Goal: Check status: Check status

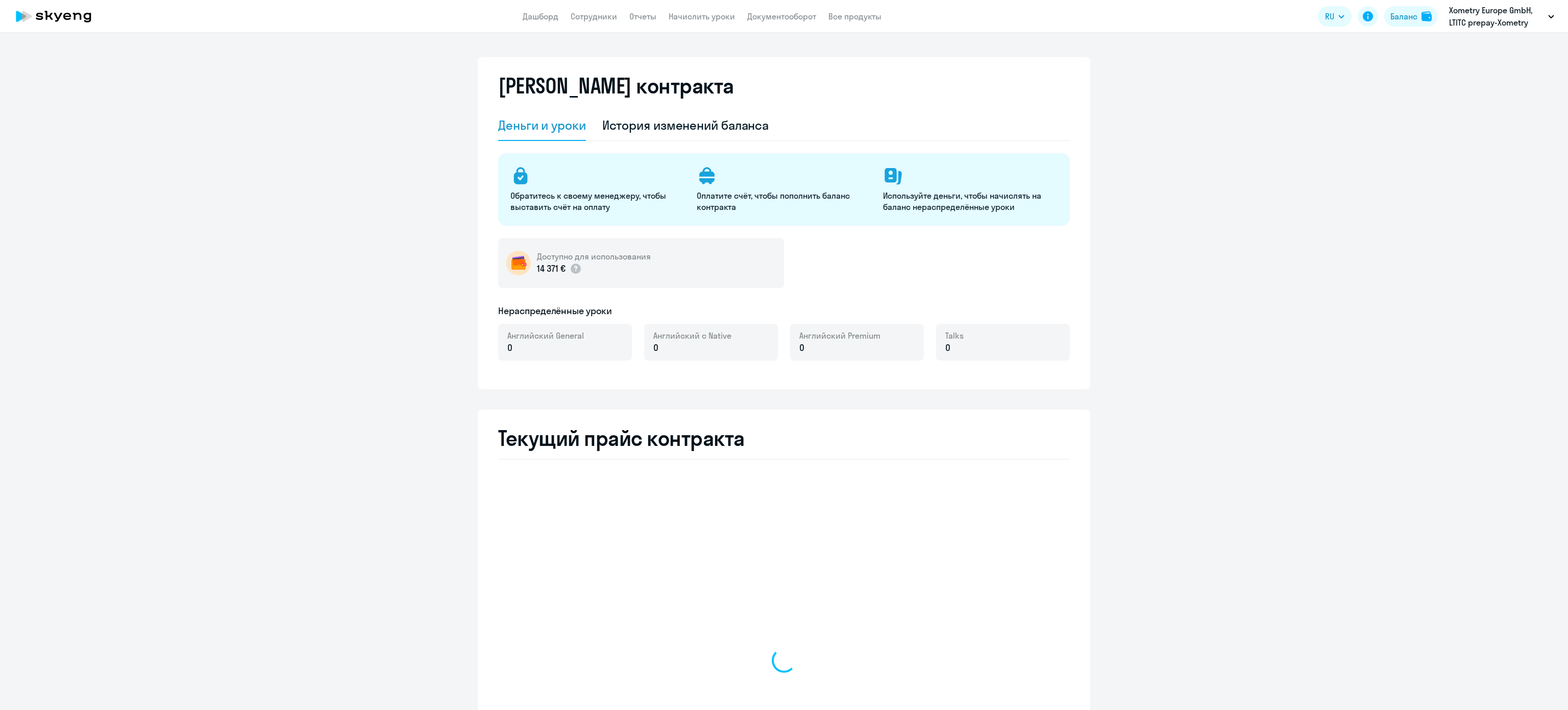
select select "english_adult_not_native_speaker"
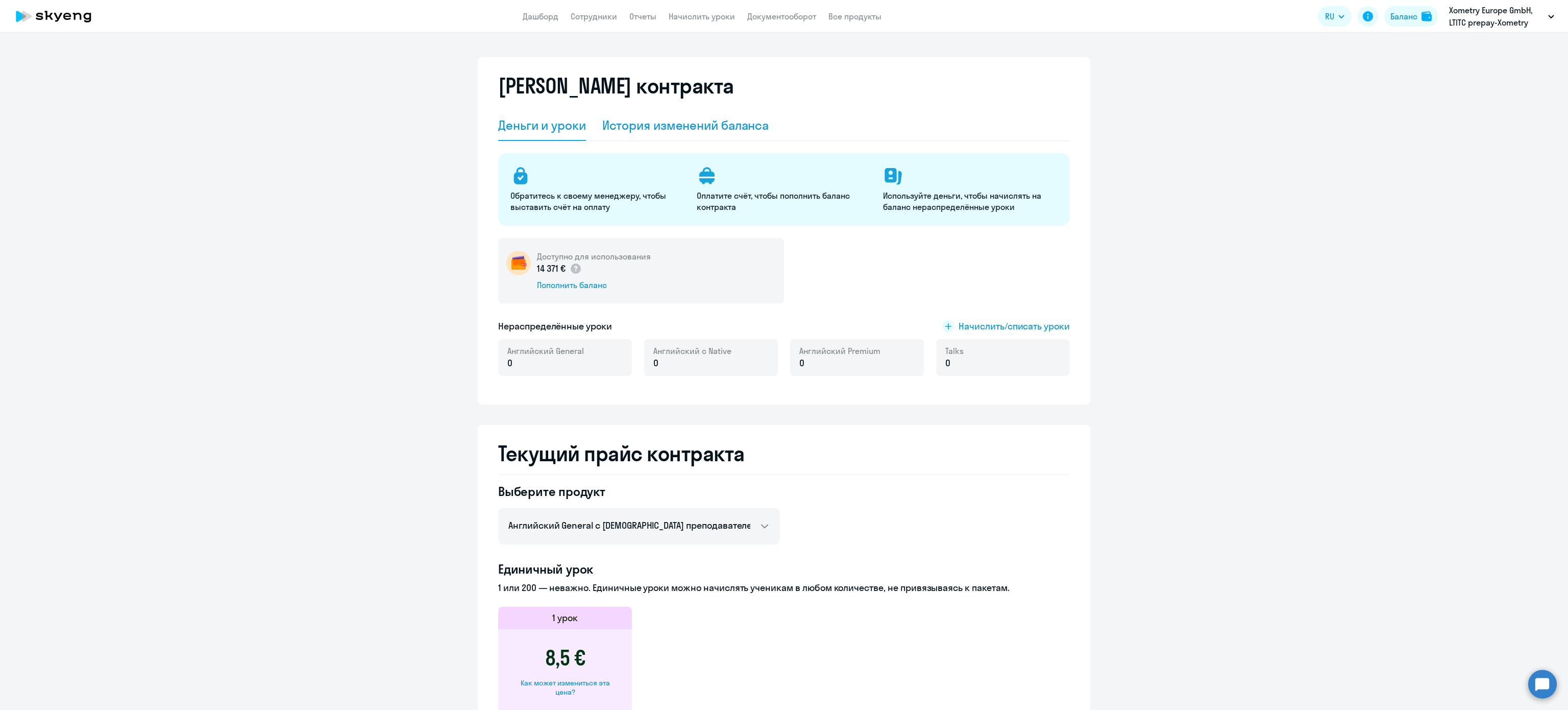
click at [723, 111] on div "История изменений баланса" at bounding box center [686, 125] width 167 height 31
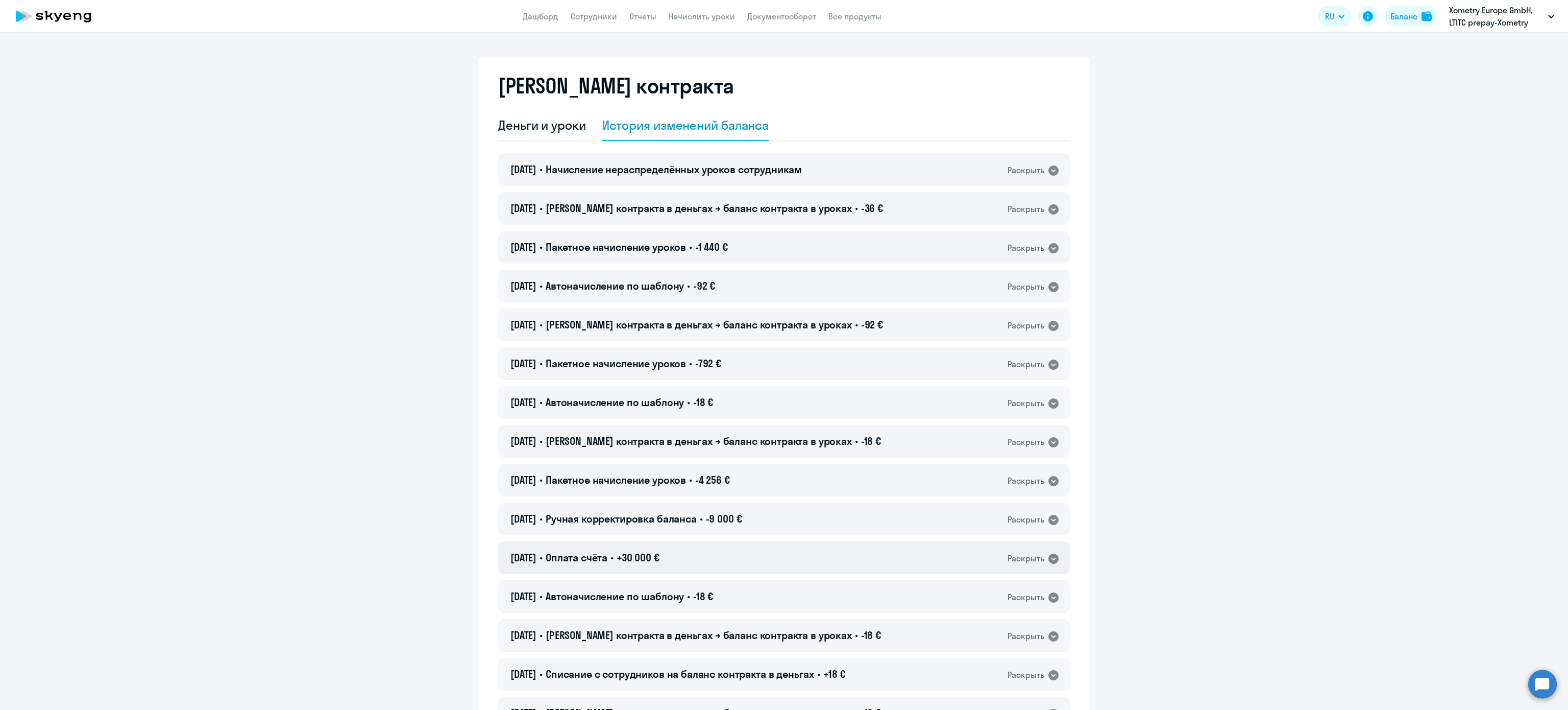
click at [716, 563] on div "[DATE] • Оплата счёта • +30 000 € Раскрыть" at bounding box center [784, 558] width 572 height 33
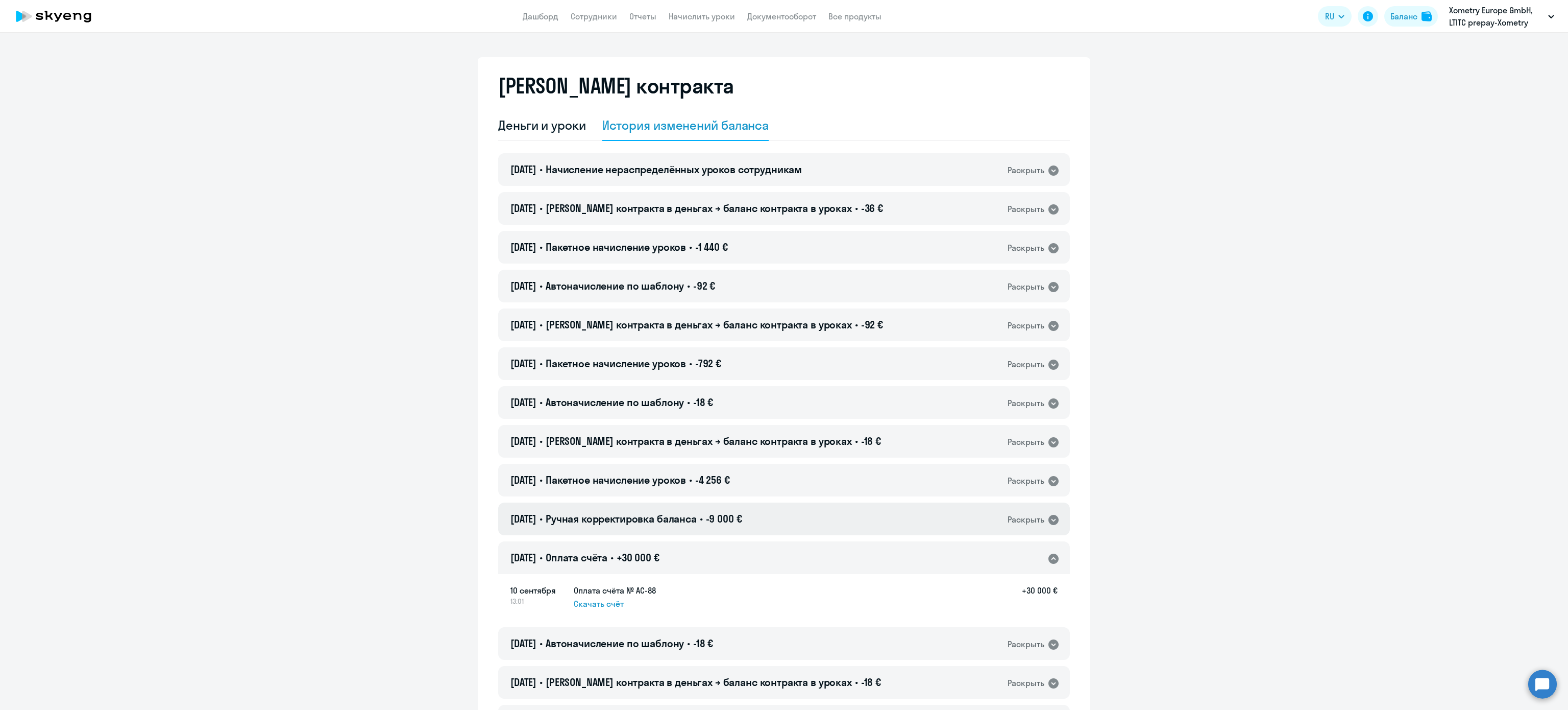
click at [734, 523] on span "-9 000 €" at bounding box center [724, 518] width 37 height 13
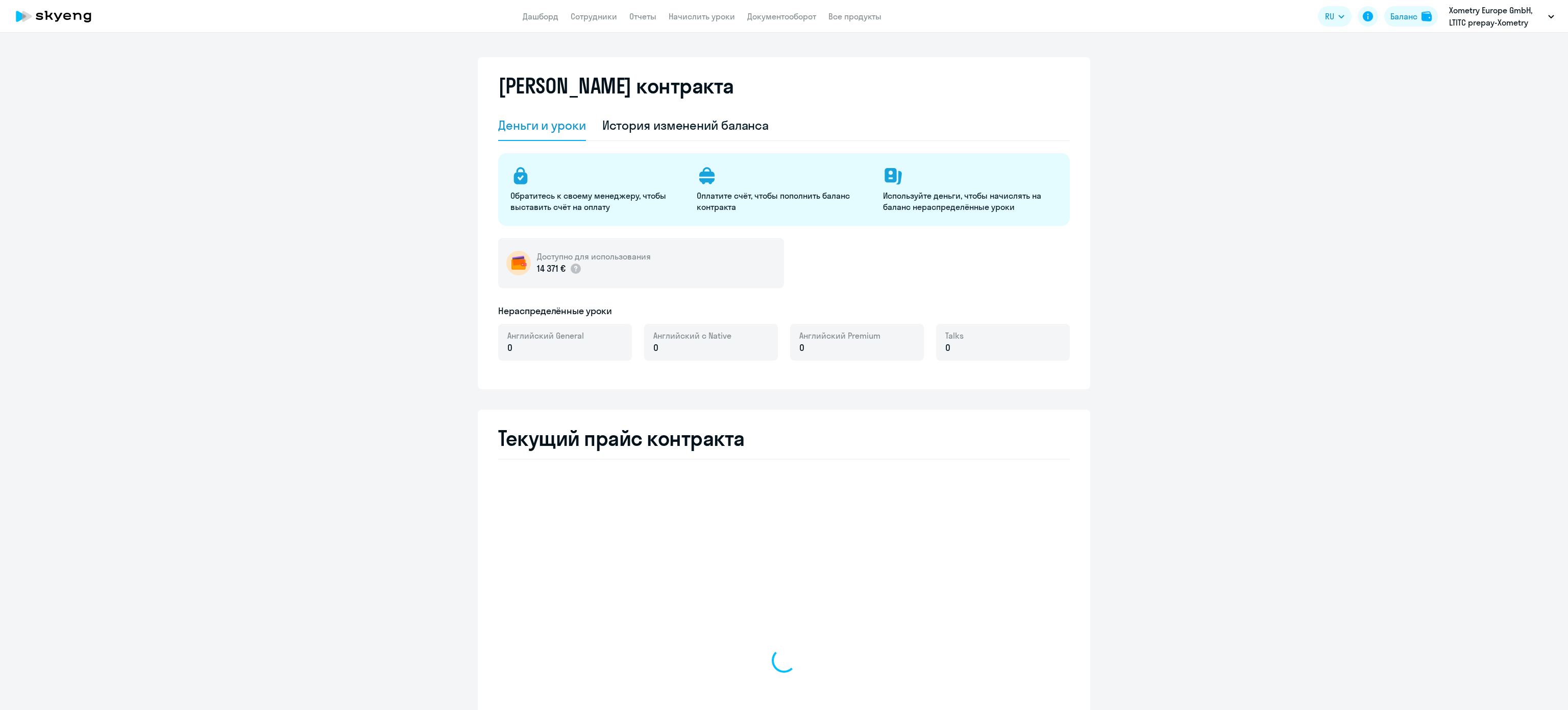
select select "english_adult_not_native_speaker"
